Goal: Information Seeking & Learning: Learn about a topic

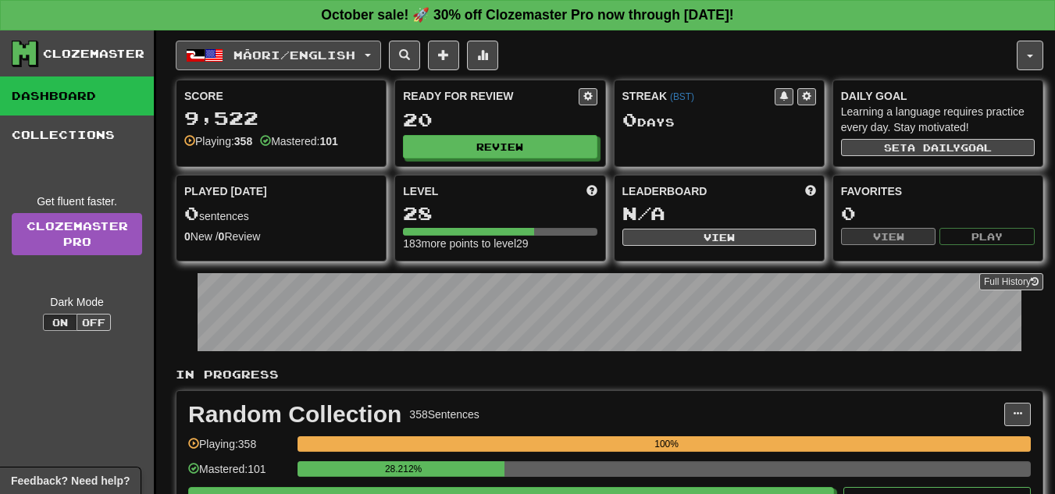
click at [262, 62] on button "Māori / English" at bounding box center [278, 56] width 205 height 30
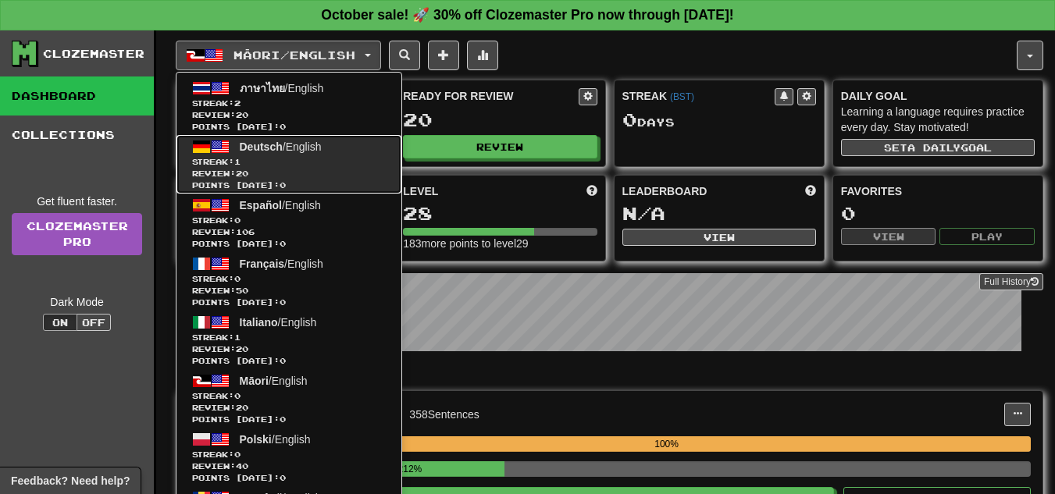
click at [268, 144] on span "Deutsch" at bounding box center [261, 147] width 43 height 12
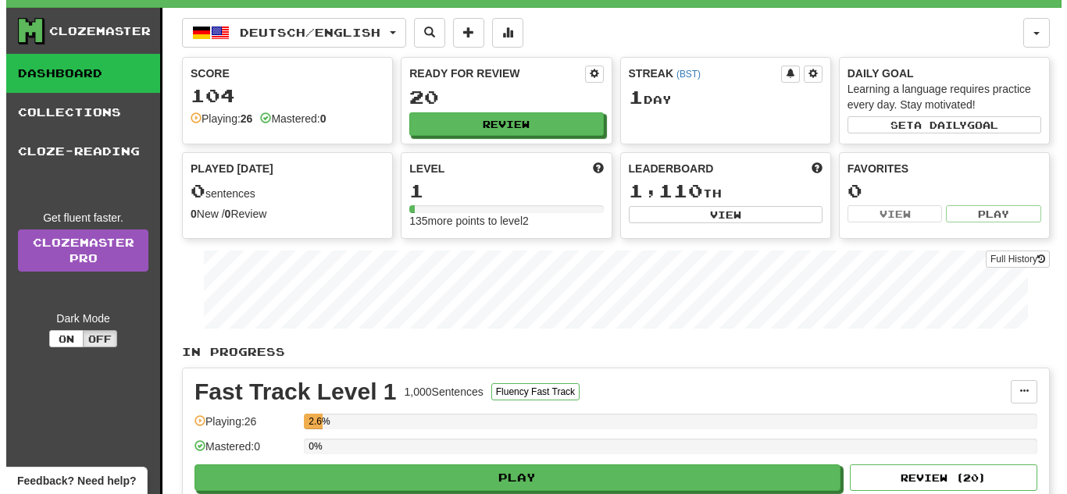
scroll to position [234, 0]
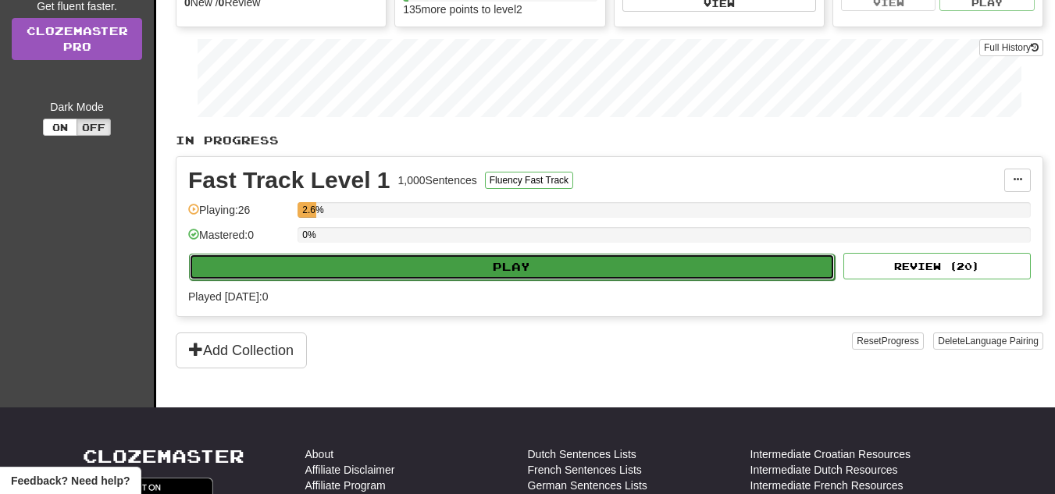
click at [478, 276] on button "Play" at bounding box center [512, 267] width 646 height 27
select select "**"
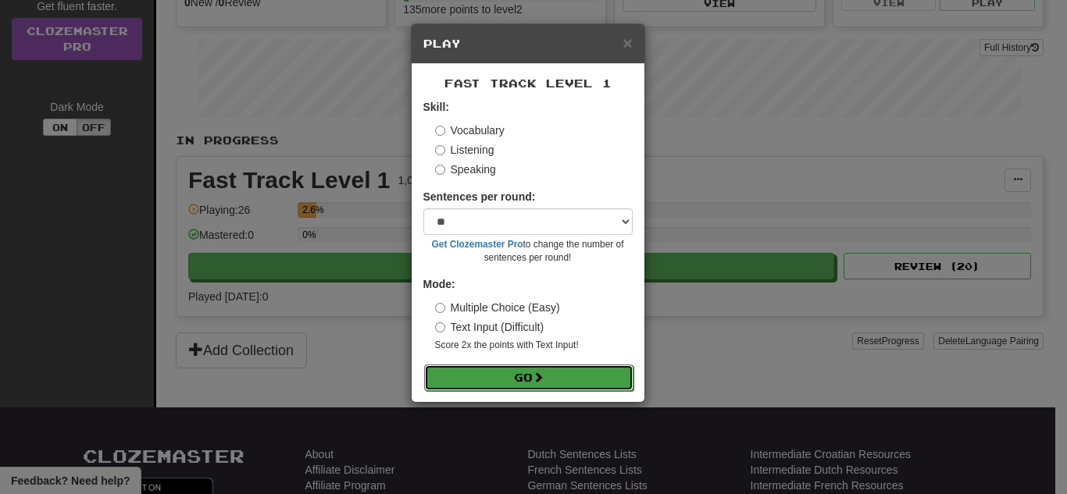
click at [506, 385] on button "Go" at bounding box center [528, 378] width 209 height 27
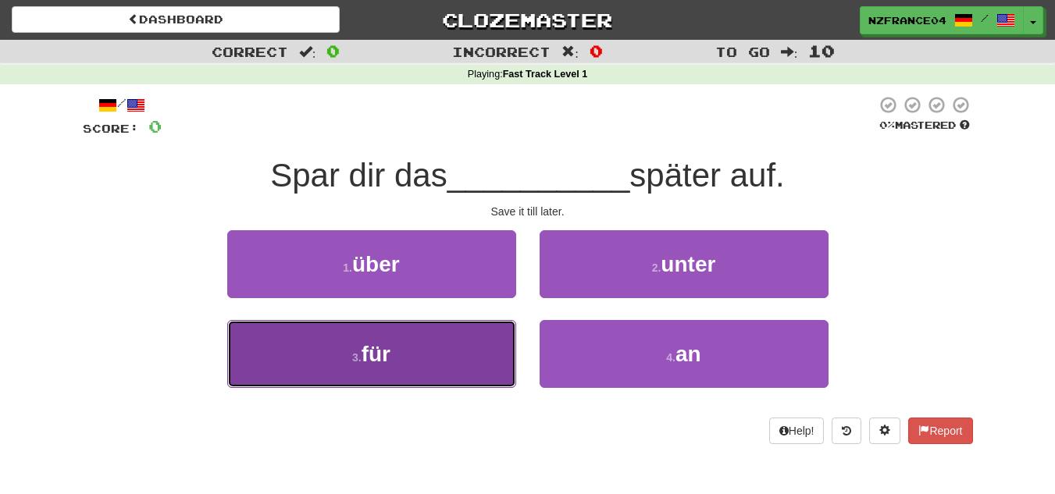
click at [433, 351] on button "3 . für" at bounding box center [371, 354] width 289 height 68
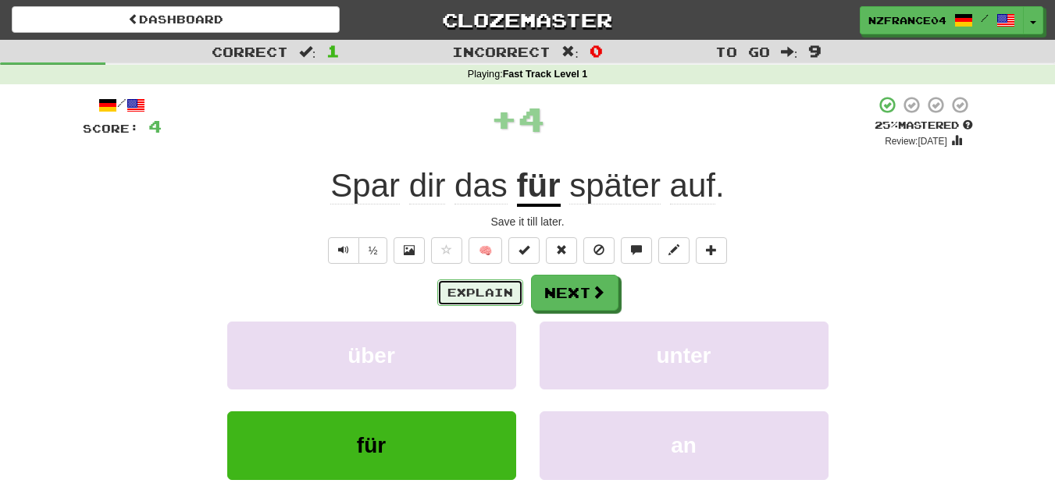
click at [504, 284] on button "Explain" at bounding box center [480, 293] width 86 height 27
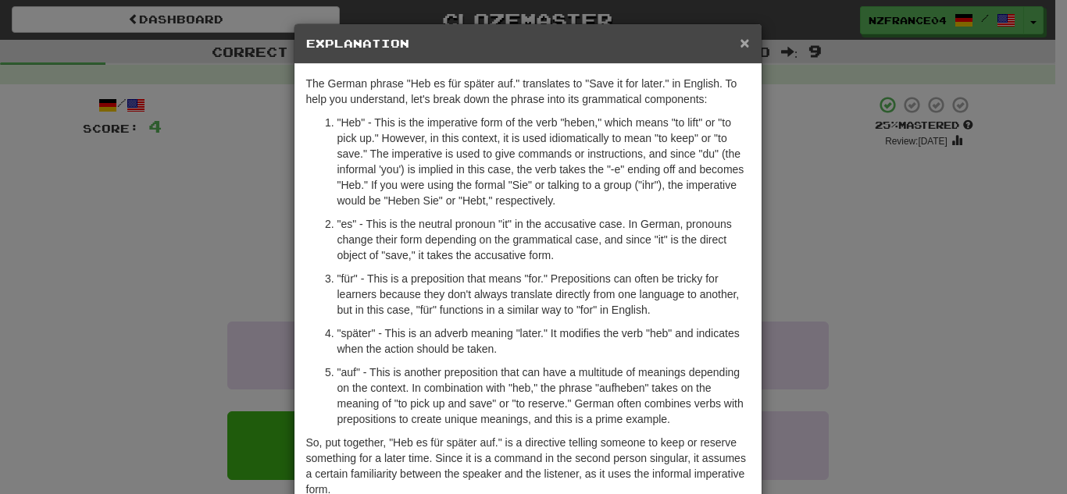
click at [740, 40] on span "×" at bounding box center [744, 43] width 9 height 18
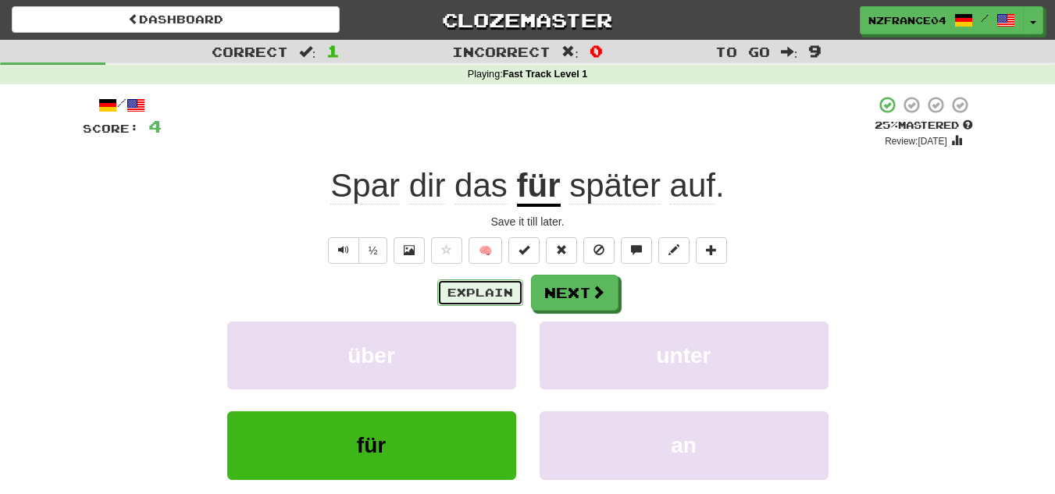
click at [470, 287] on button "Explain" at bounding box center [480, 293] width 86 height 27
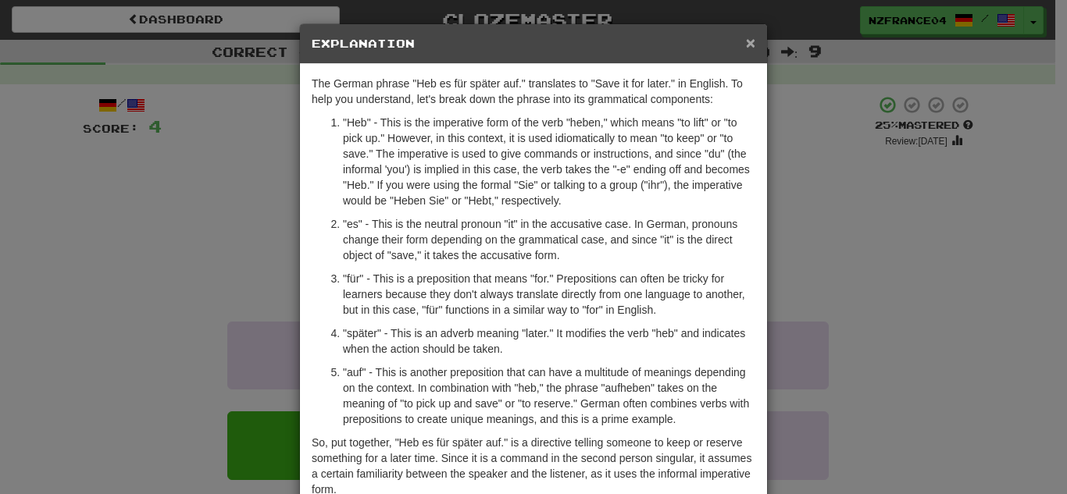
click at [746, 48] on span "×" at bounding box center [750, 43] width 9 height 18
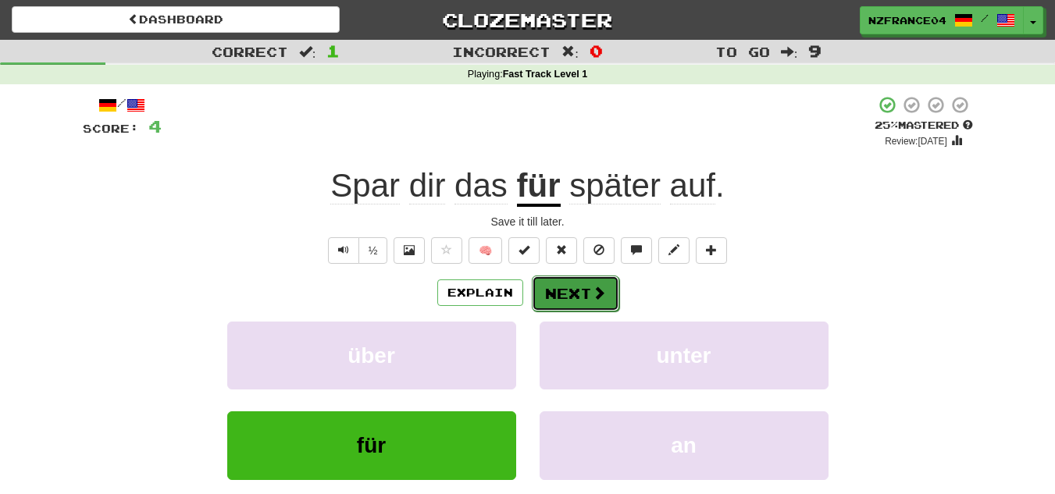
click at [569, 287] on button "Next" at bounding box center [575, 294] width 87 height 36
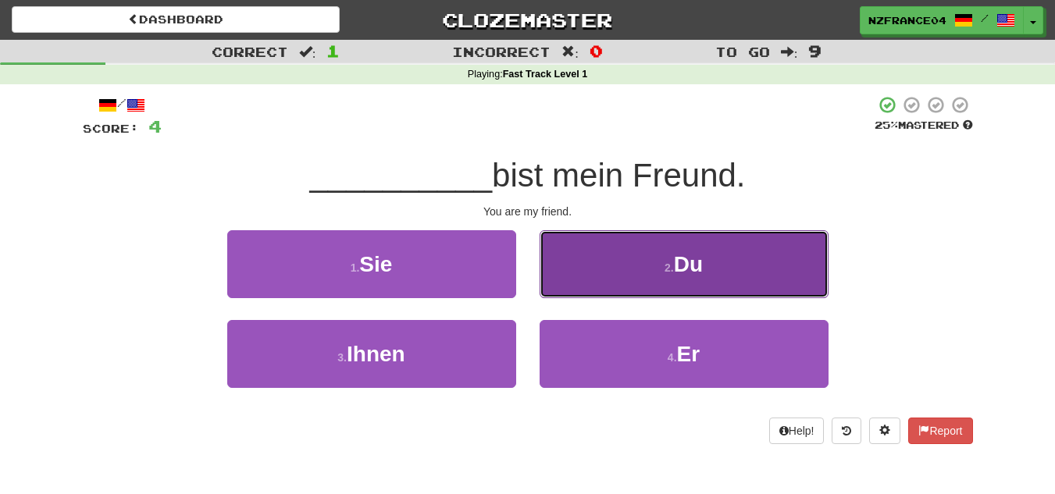
click at [686, 271] on span "Du" at bounding box center [688, 264] width 29 height 24
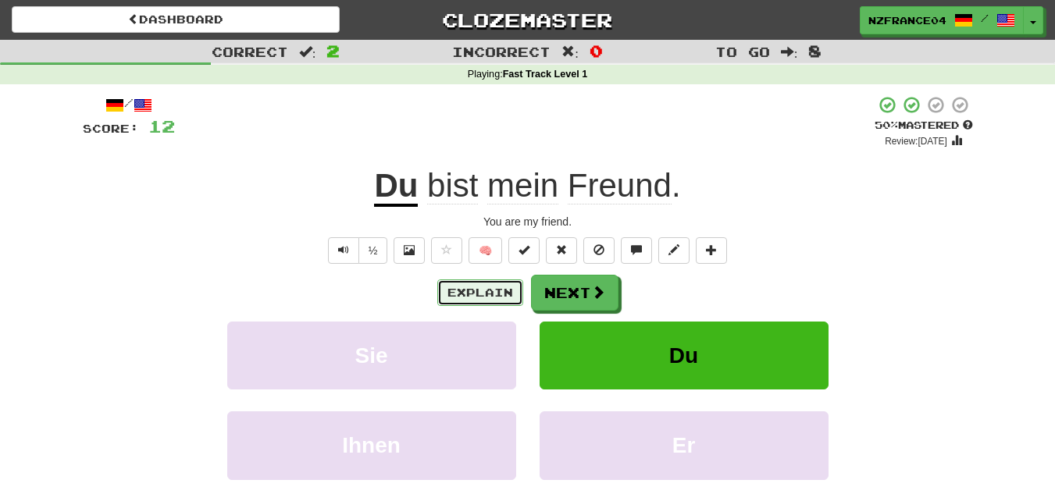
click at [491, 288] on button "Explain" at bounding box center [480, 293] width 86 height 27
